Goal: Task Accomplishment & Management: Complete application form

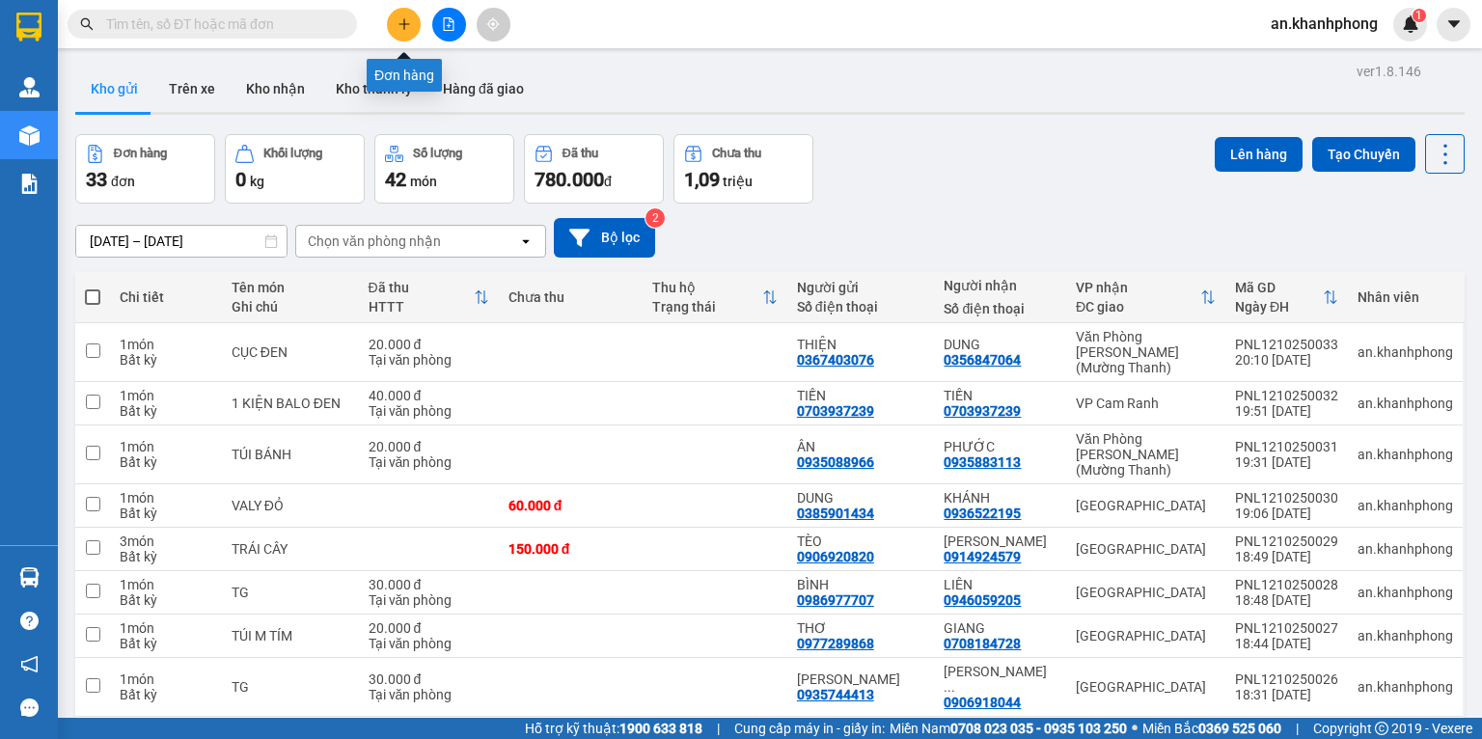
click at [393, 21] on button at bounding box center [404, 25] width 34 height 34
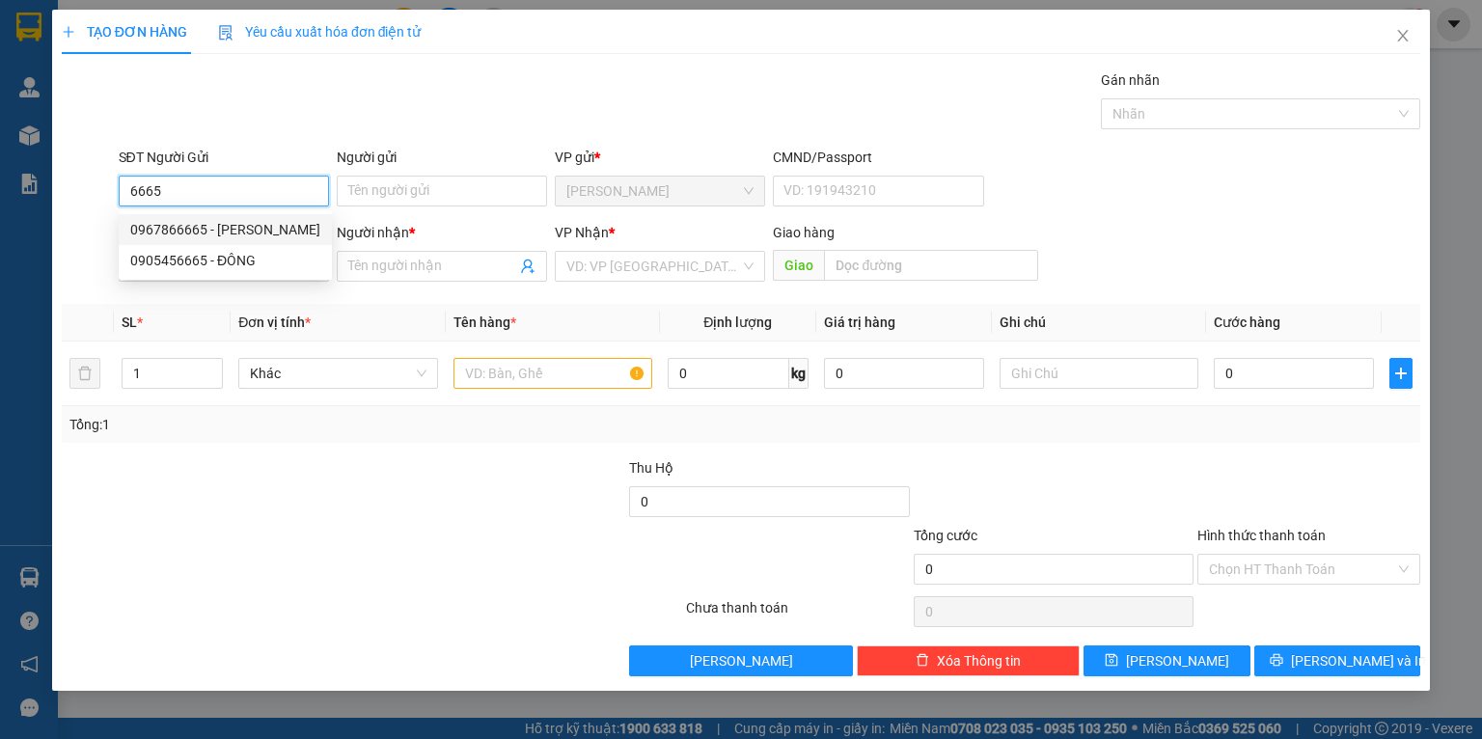
click at [259, 230] on div "0967866665 - [PERSON_NAME]" at bounding box center [225, 229] width 190 height 21
type input "0967866665"
type input "[PERSON_NAME]"
type input "0967866665"
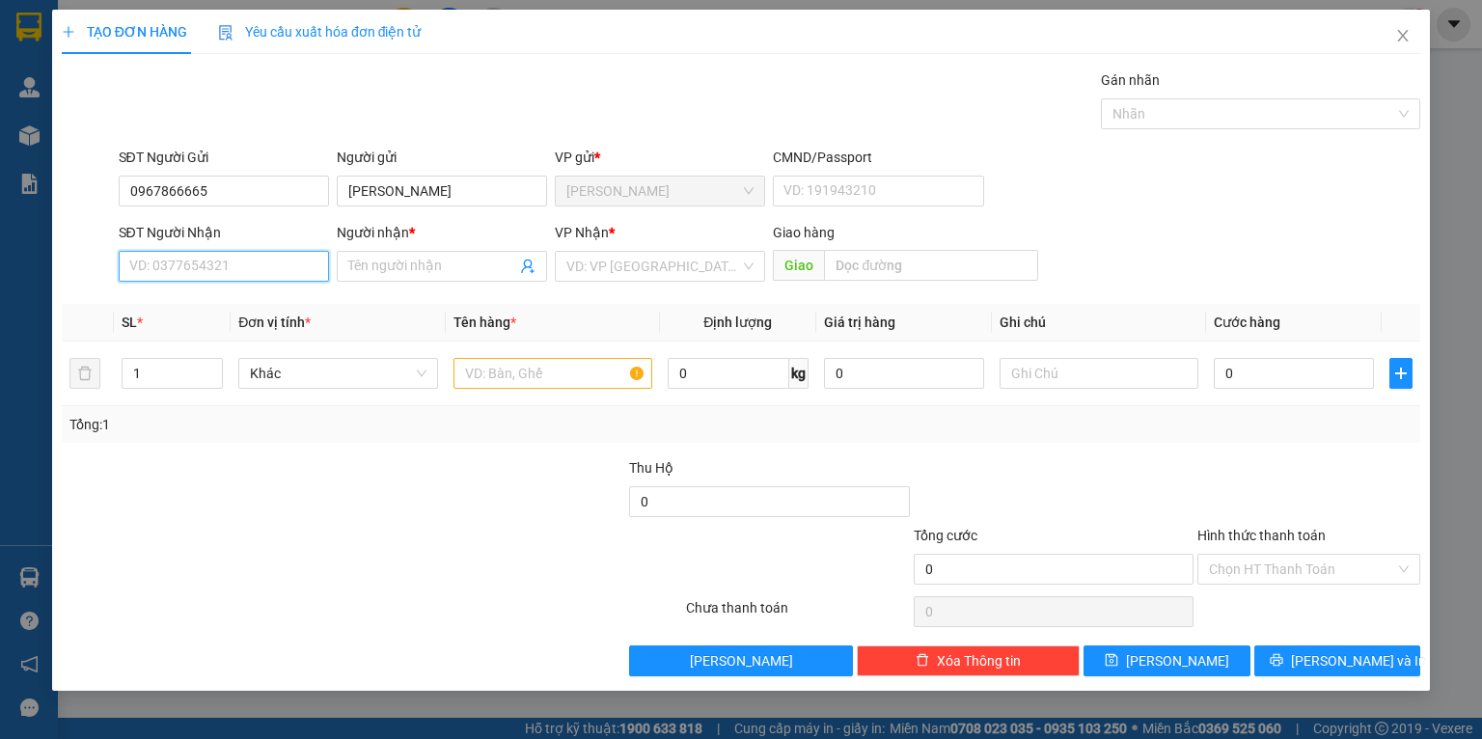
click at [260, 268] on input "SĐT Người Nhận" at bounding box center [224, 266] width 210 height 31
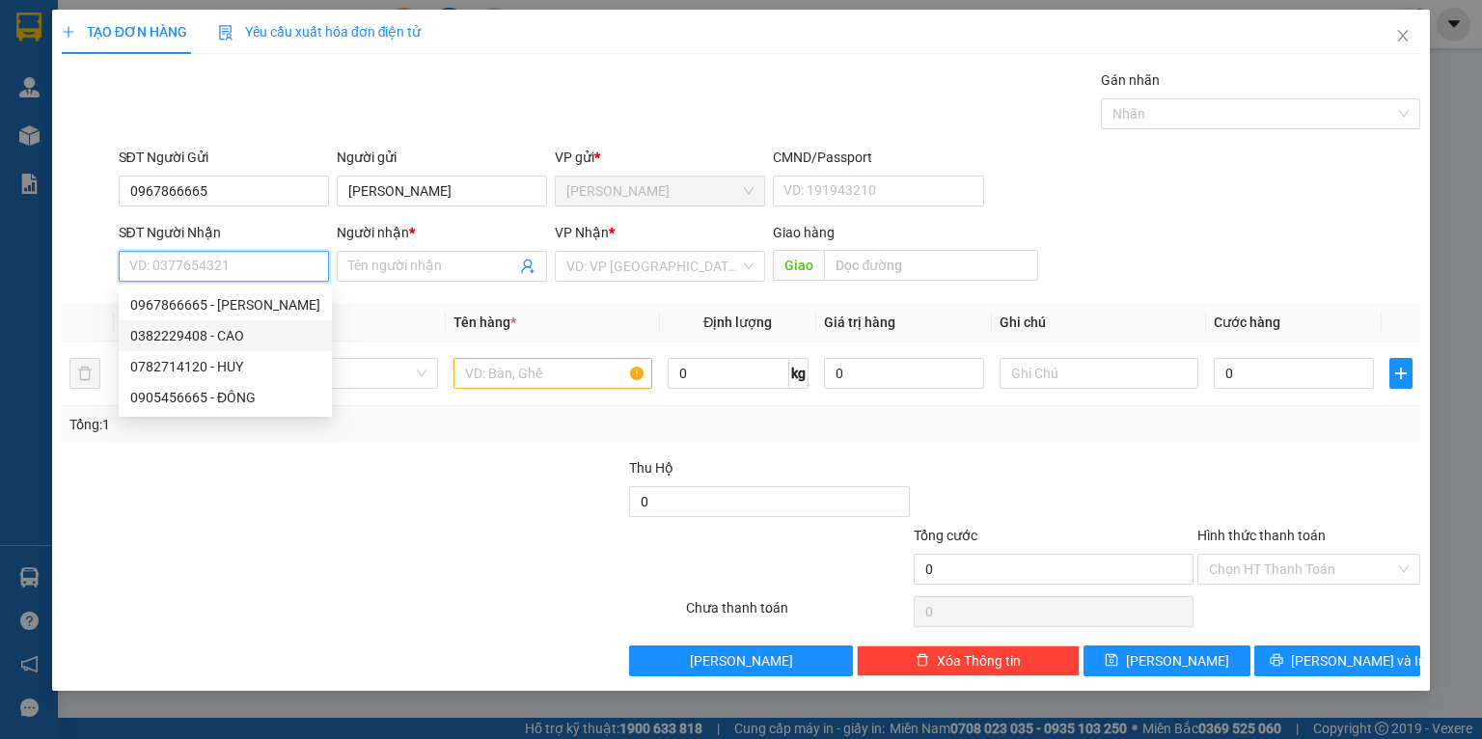
click at [243, 329] on div "0382229408 - CAO" at bounding box center [225, 335] width 190 height 21
type input "0382229408"
type input "CAO"
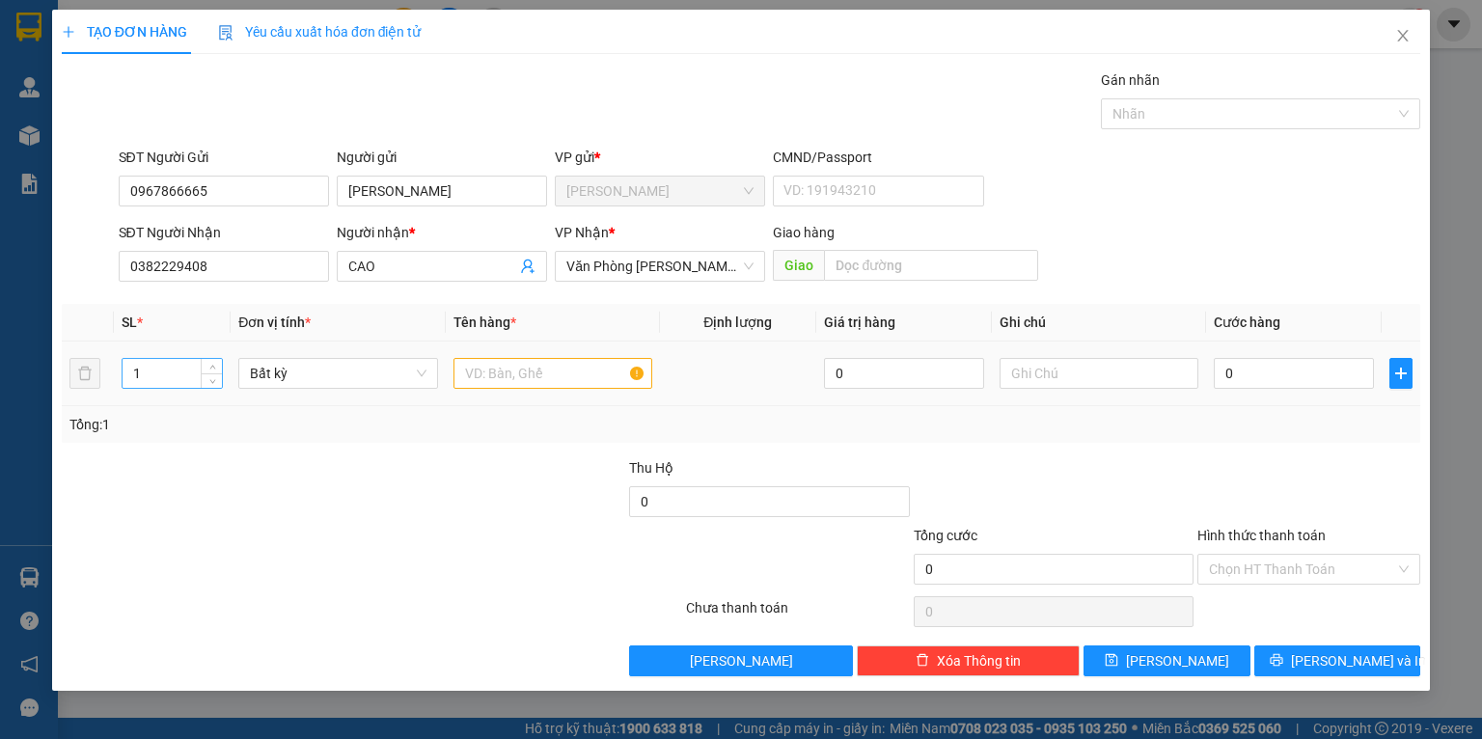
click at [178, 367] on input "1" at bounding box center [172, 373] width 99 height 29
type input "2"
type input "KIỆN TG+"
click at [1237, 373] on input "0" at bounding box center [1294, 373] width 160 height 31
type input "1"
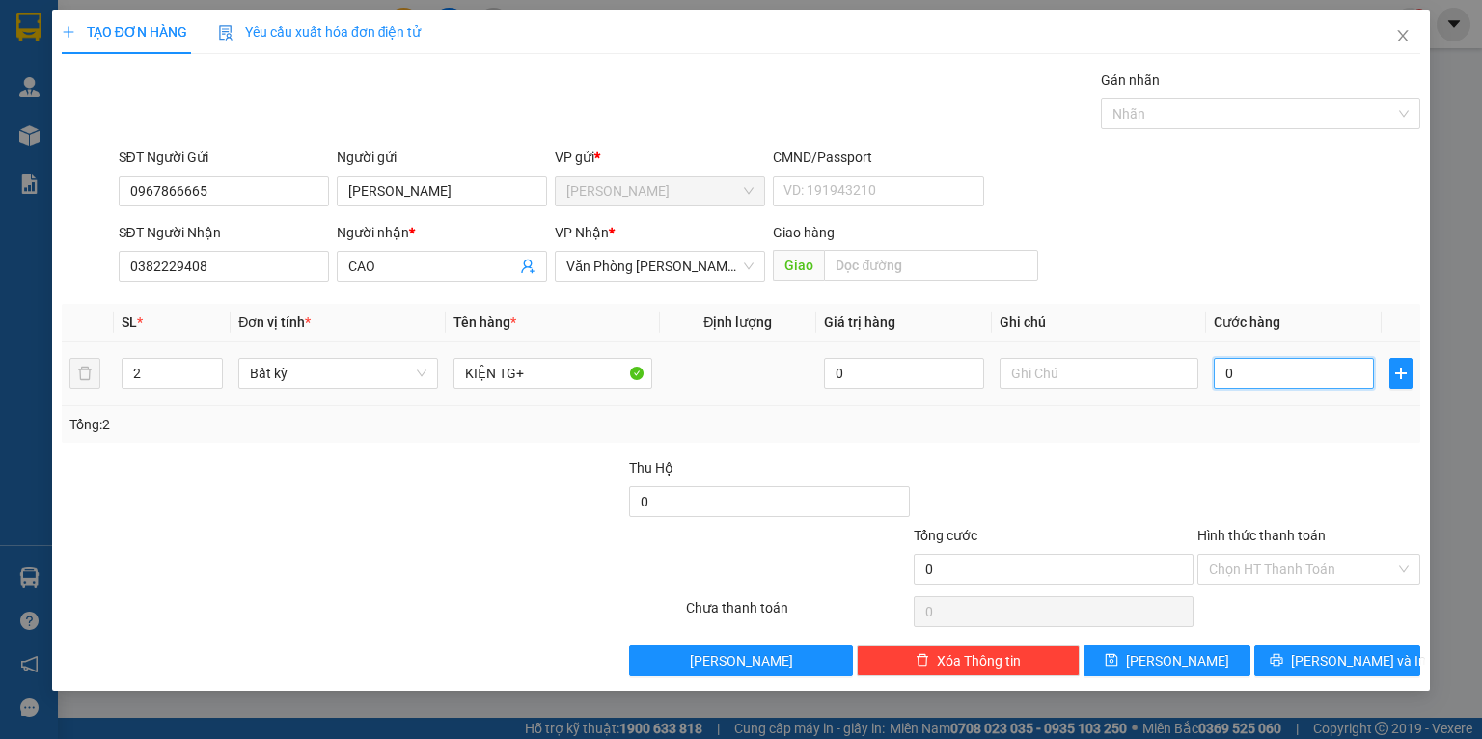
type input "1"
type input "13"
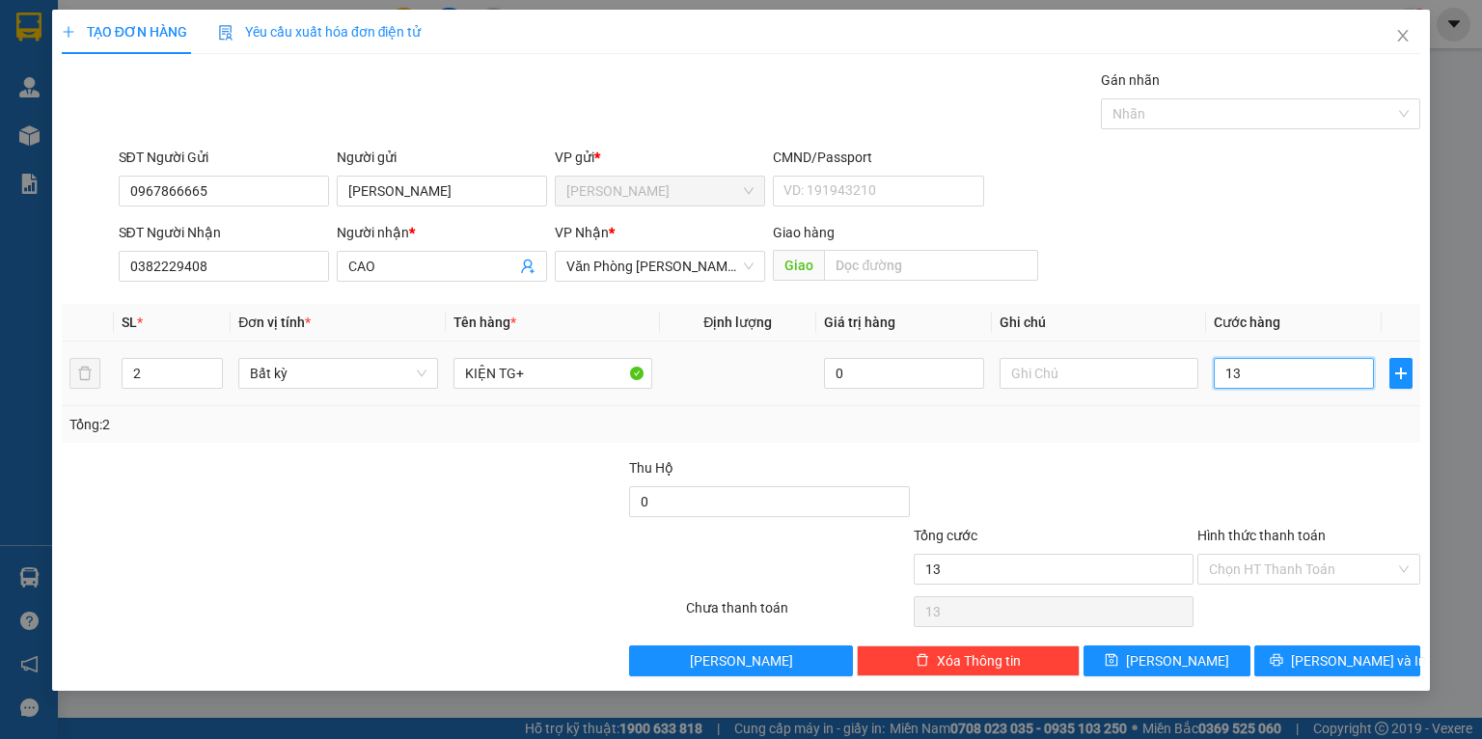
type input "130"
type input "130.000"
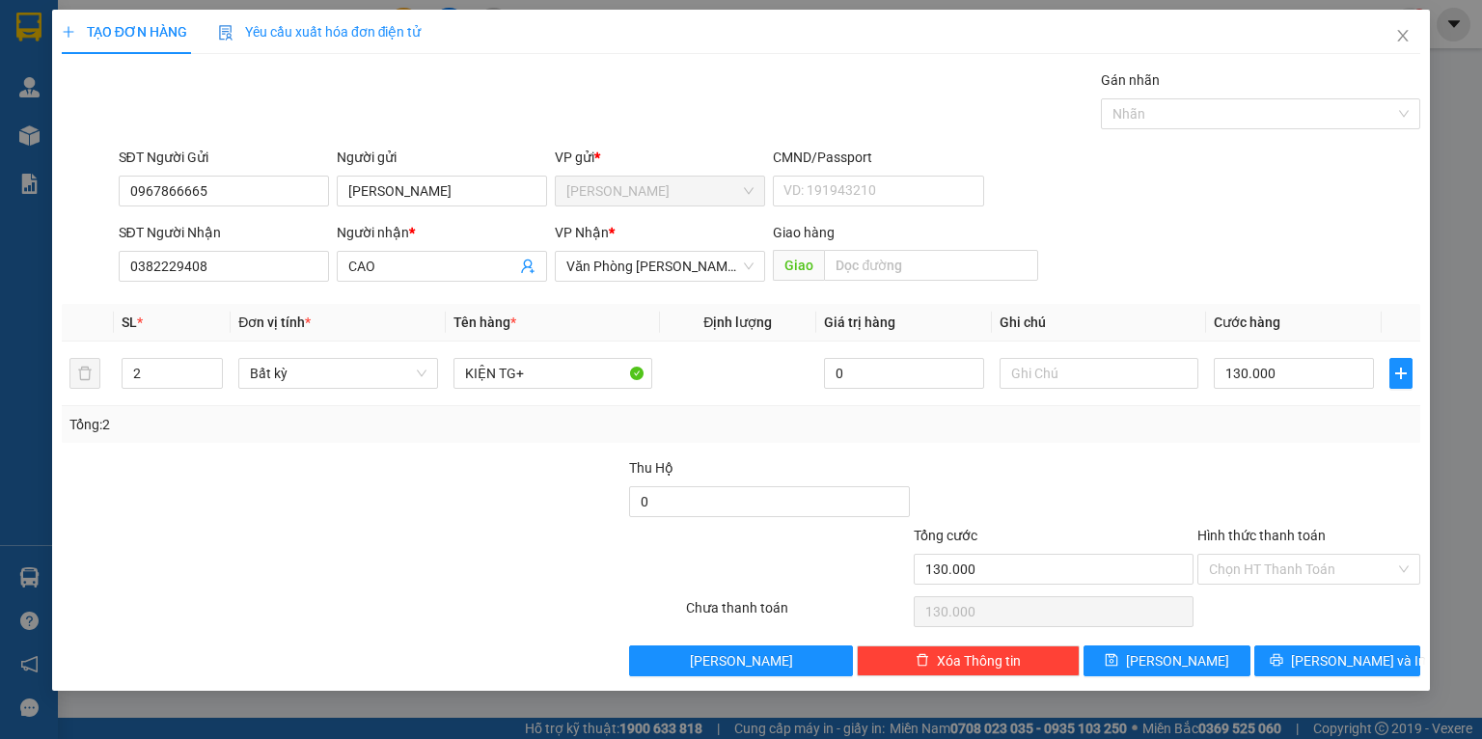
click at [1206, 484] on div at bounding box center [1309, 491] width 227 height 68
click at [1292, 573] on input "Hình thức thanh toán" at bounding box center [1302, 569] width 186 height 29
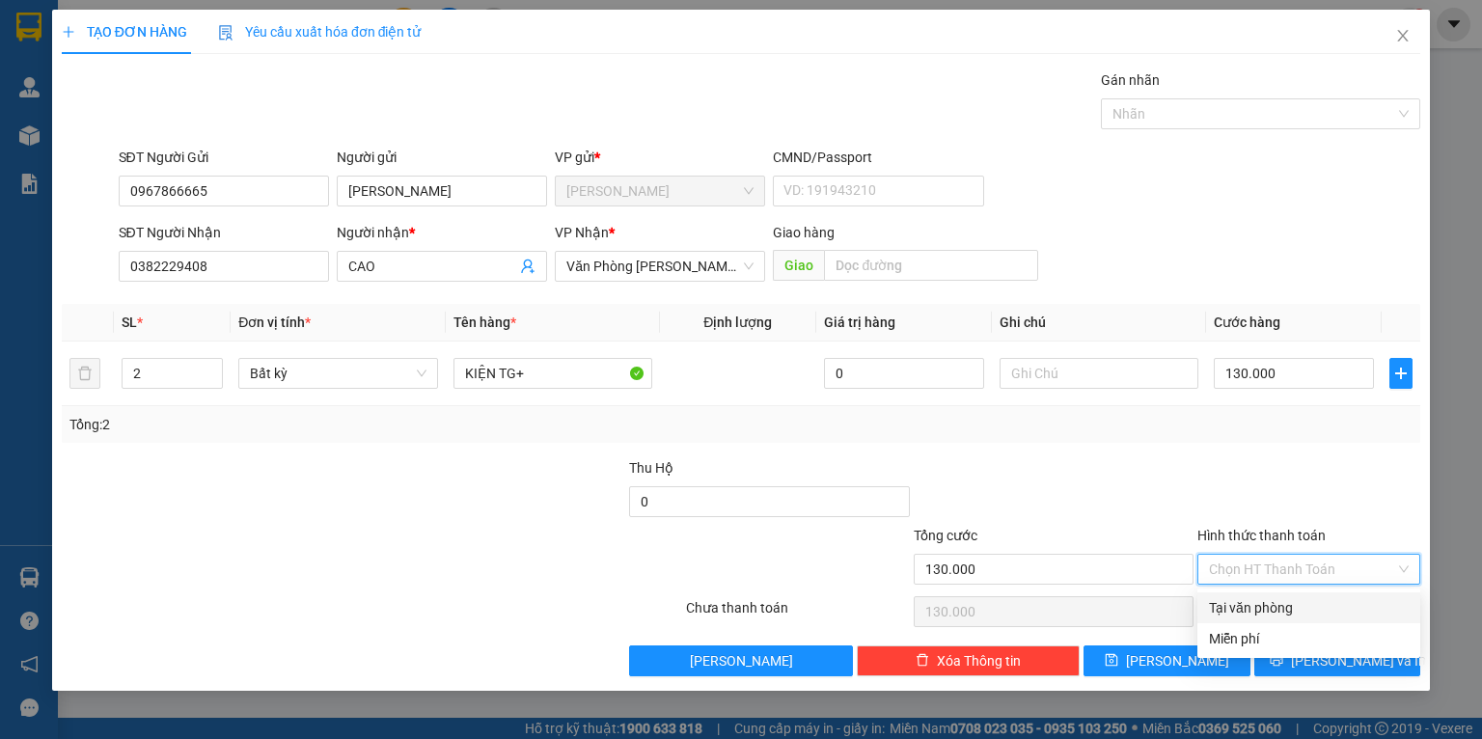
click at [1298, 616] on div "Tại văn phòng" at bounding box center [1309, 607] width 200 height 21
type input "0"
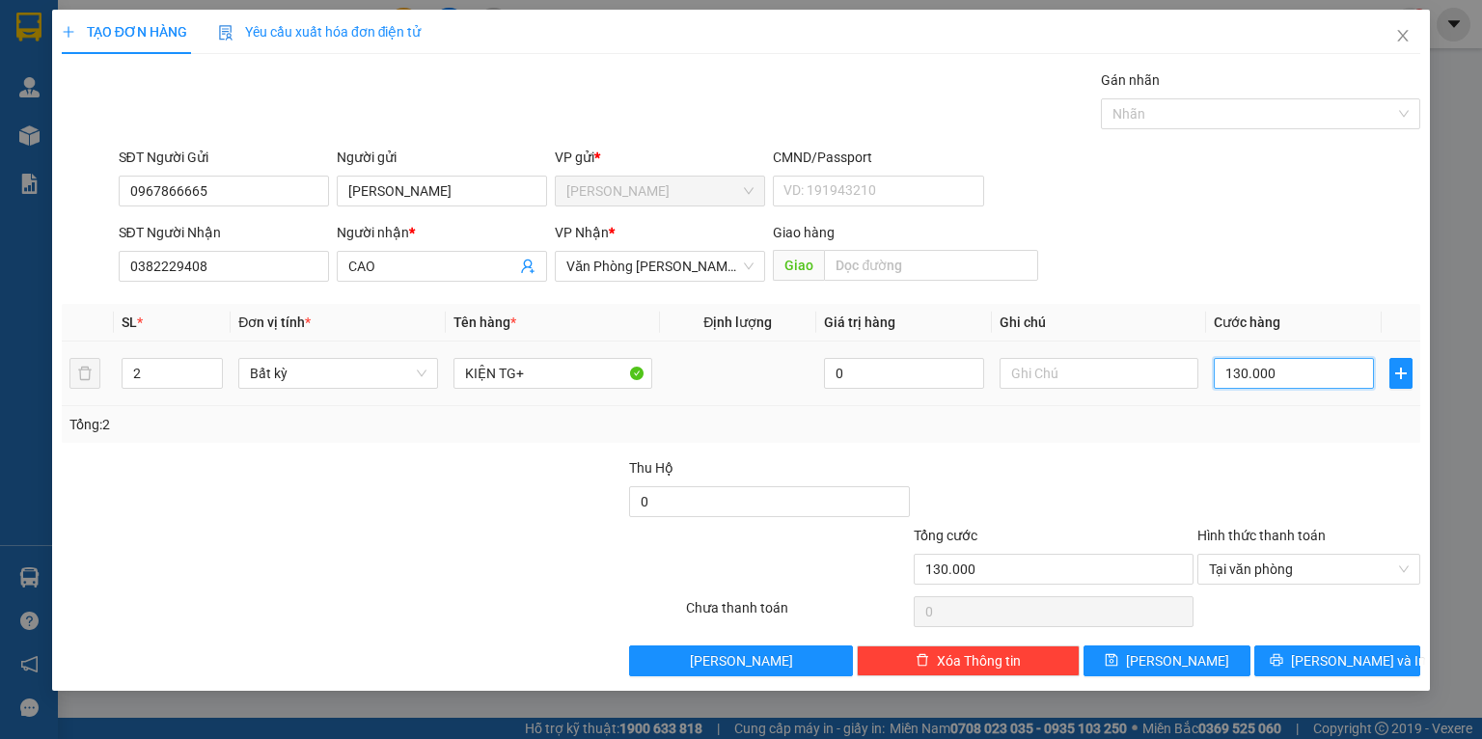
click at [1315, 383] on input "130.000" at bounding box center [1294, 373] width 160 height 31
type input "1"
type input "11"
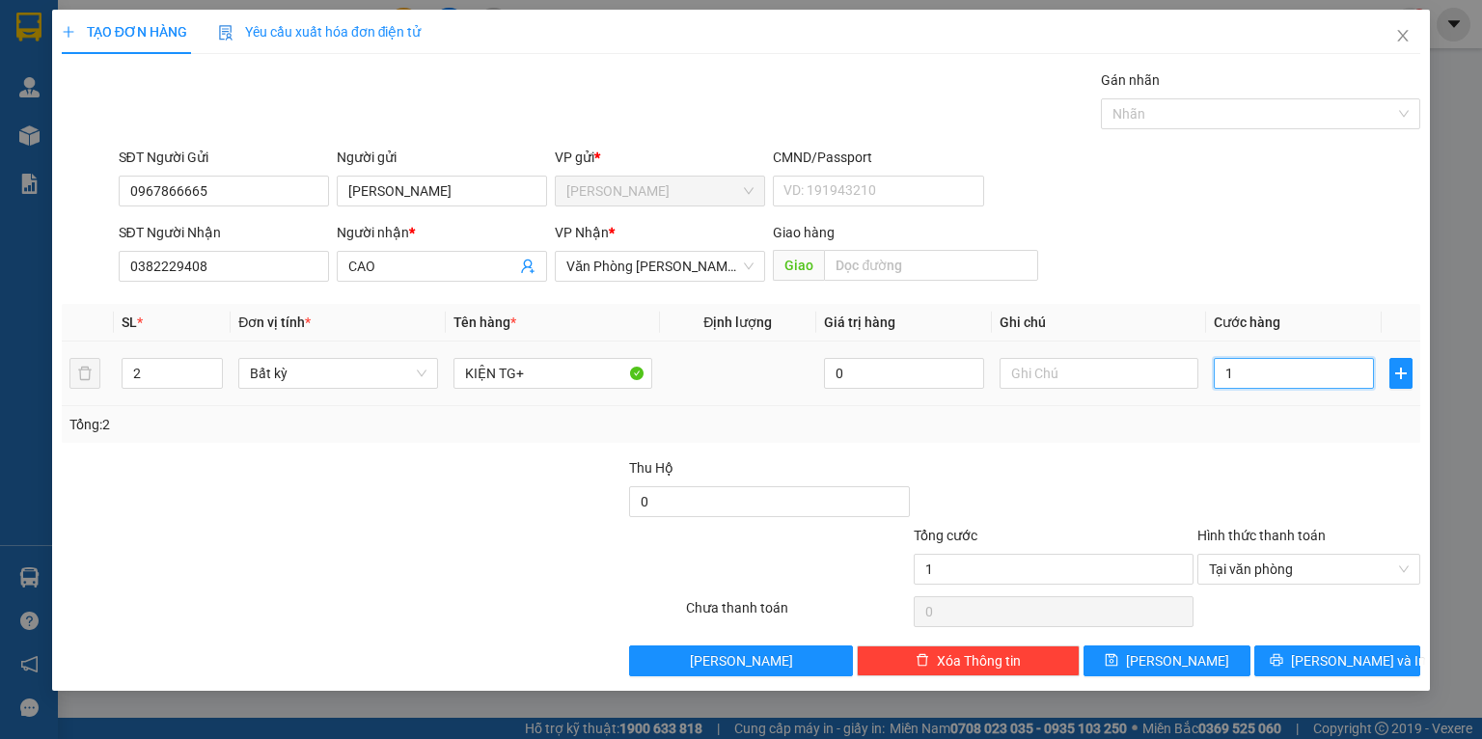
type input "11"
type input "110"
type input "110.000"
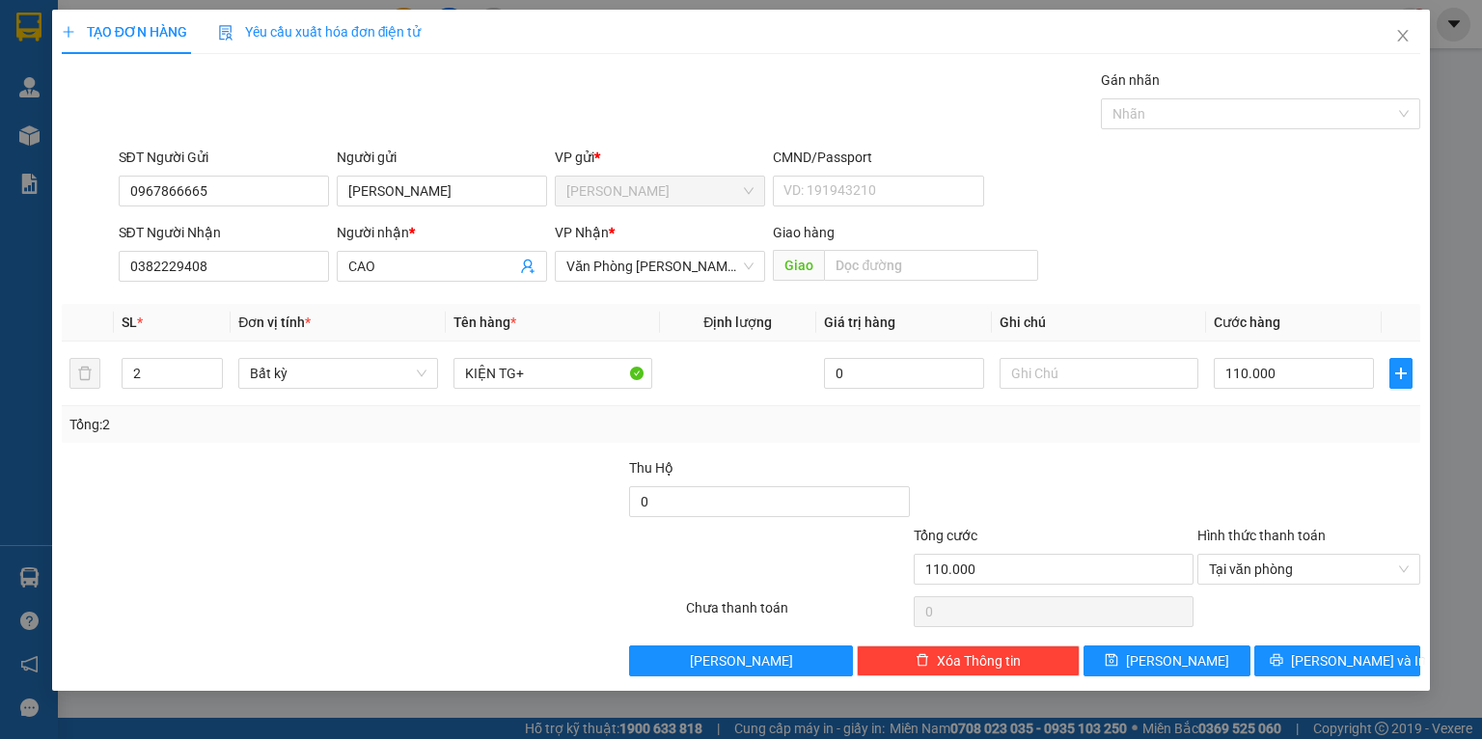
click at [1284, 427] on div "Tổng: 2" at bounding box center [740, 424] width 1343 height 21
click at [1283, 661] on icon "printer" at bounding box center [1276, 660] width 13 height 13
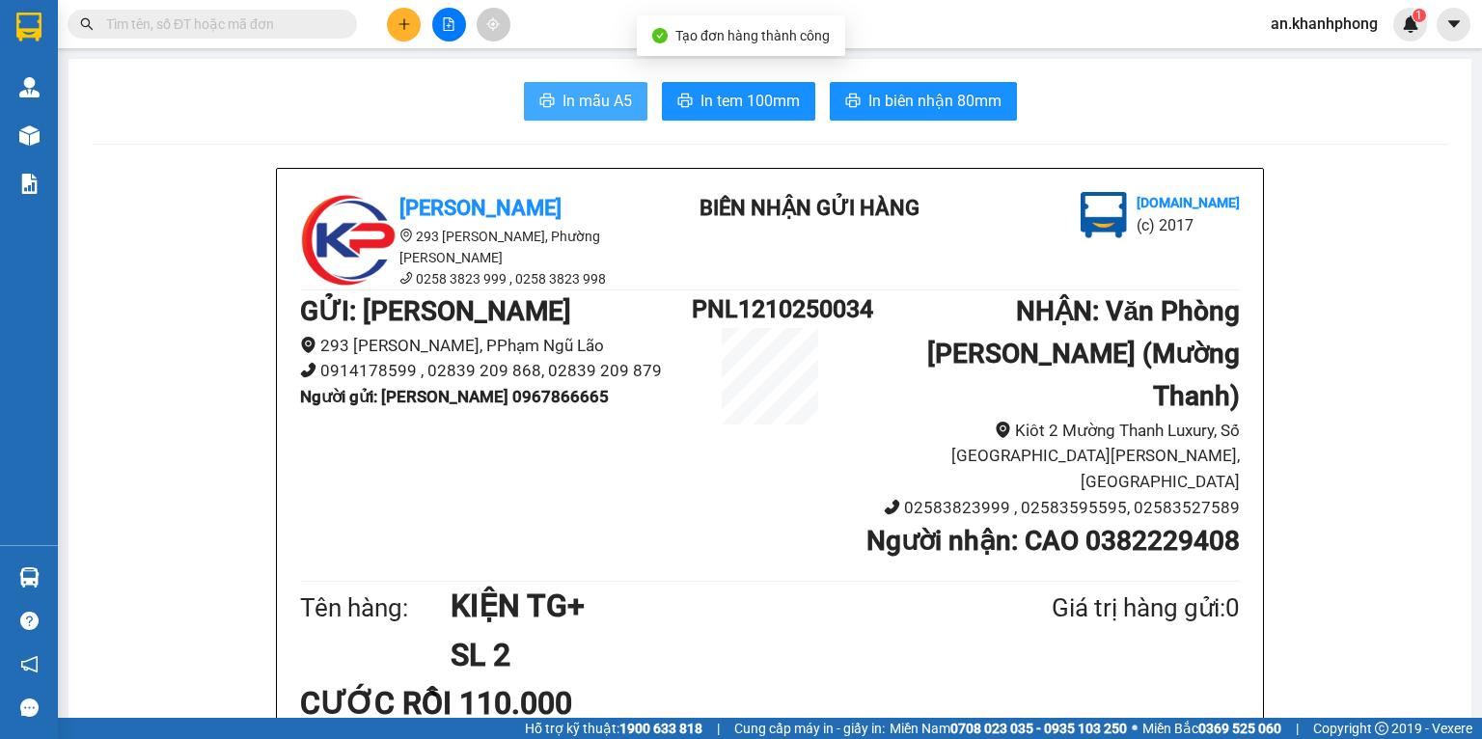
click at [572, 104] on span "In mẫu A5" at bounding box center [597, 101] width 69 height 24
